Goal: Find specific page/section: Find specific page/section

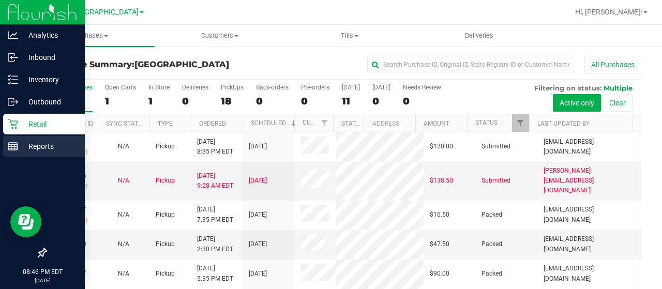
click at [19, 144] on p "Reports" at bounding box center [49, 146] width 62 height 12
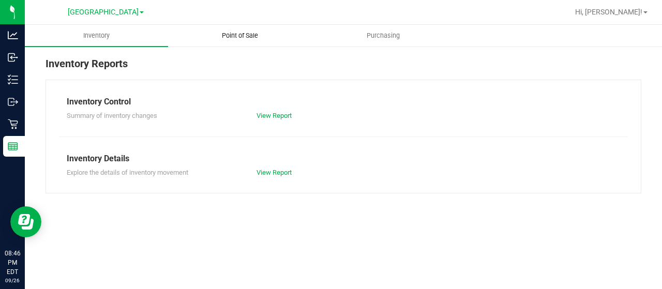
click at [251, 36] on span "Point of Sale" at bounding box center [240, 35] width 64 height 9
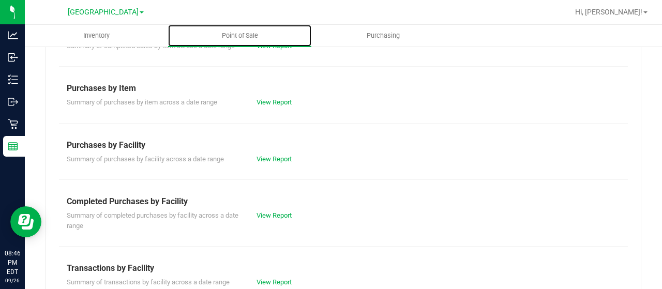
scroll to position [128, 0]
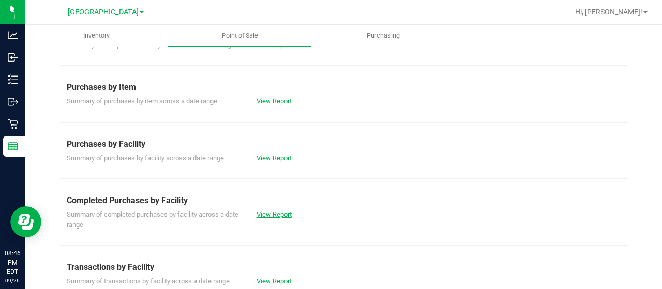
click at [264, 212] on link "View Report" at bounding box center [273, 214] width 35 height 8
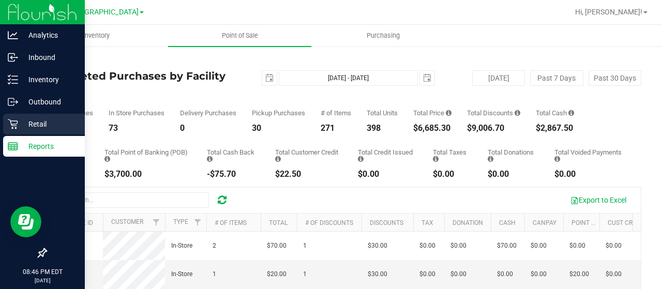
click at [17, 126] on icon at bounding box center [13, 124] width 10 height 10
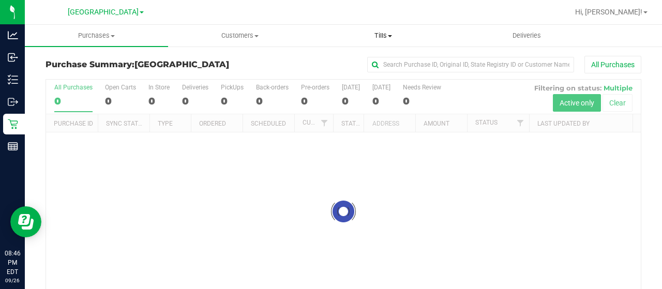
click at [384, 34] on span "Tills" at bounding box center [383, 35] width 142 height 9
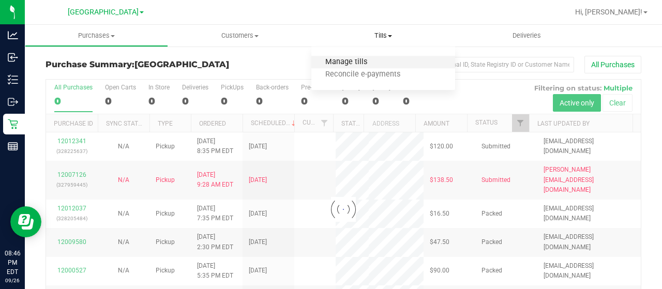
click at [356, 64] on span "Manage tills" at bounding box center [346, 62] width 70 height 9
